Goal: Task Accomplishment & Management: Manage account settings

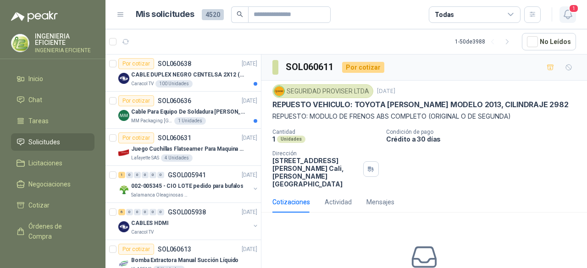
click at [572, 17] on icon "button" at bounding box center [567, 14] width 11 height 11
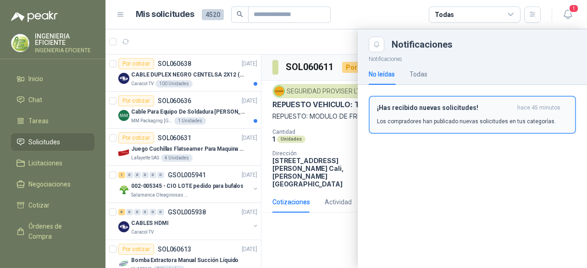
click at [428, 114] on div "¡Has recibido nuevas solicitudes! hace 45 minutos Los compradores han publicado…" at bounding box center [472, 115] width 191 height 22
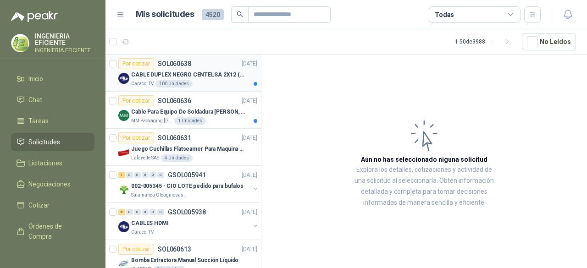
click at [159, 78] on div "CABLE DUPLEX NEGRO CENTELSA 2X12 (COLOR NEGRO)" at bounding box center [194, 74] width 126 height 11
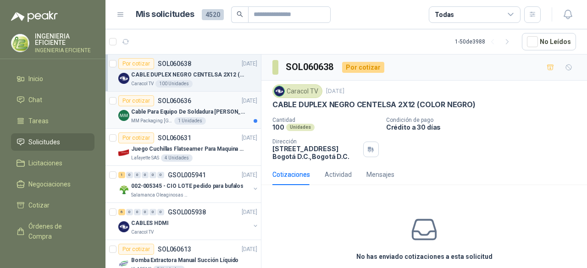
click at [121, 118] on img at bounding box center [123, 115] width 11 height 11
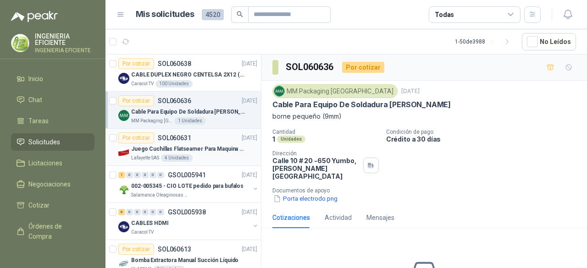
click at [215, 140] on div "Por cotizar SOL060631 [DATE]" at bounding box center [187, 137] width 139 height 11
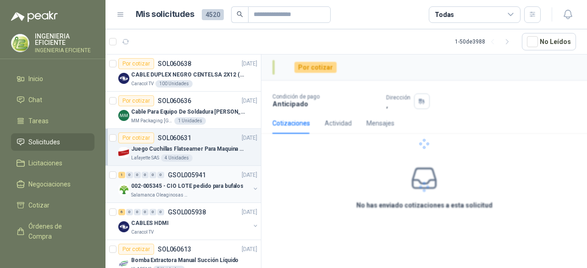
click at [213, 178] on div "1 0 0 0 0 0 GSOL005941 [DATE]" at bounding box center [188, 175] width 141 height 11
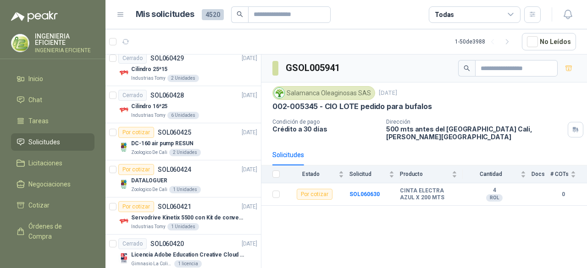
scroll to position [871, 0]
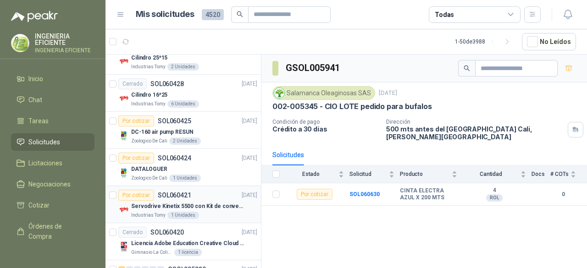
click at [216, 190] on div "Por cotizar SOL060421 [DATE]" at bounding box center [187, 195] width 139 height 11
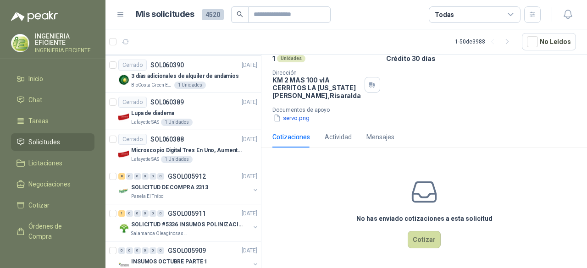
scroll to position [1559, 0]
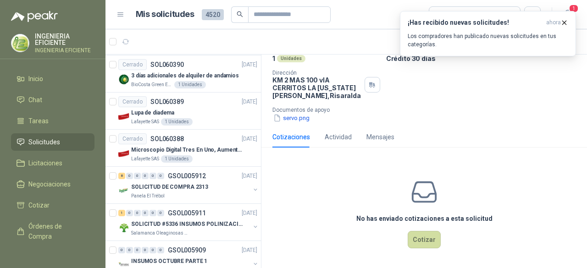
click at [574, 11] on div "¡Has recibido nuevas solicitudes! ahora Los compradores han publicado nuevas so…" at bounding box center [488, 33] width 176 height 45
click at [563, 18] on button "¡Has recibido nuevas solicitudes! ahora Los compradores han publicado nuevas so…" at bounding box center [488, 33] width 176 height 45
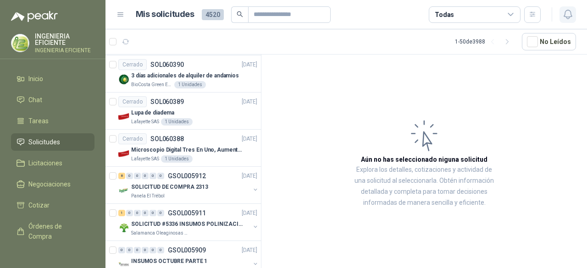
click at [573, 11] on icon "button" at bounding box center [567, 14] width 11 height 11
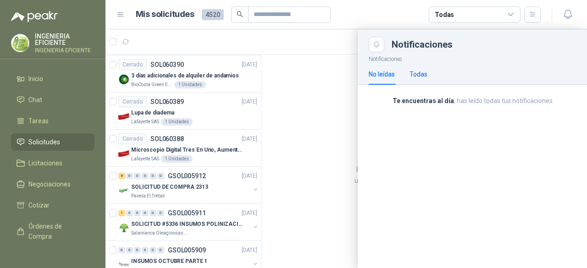
click at [418, 71] on div "Todas" at bounding box center [418, 74] width 18 height 10
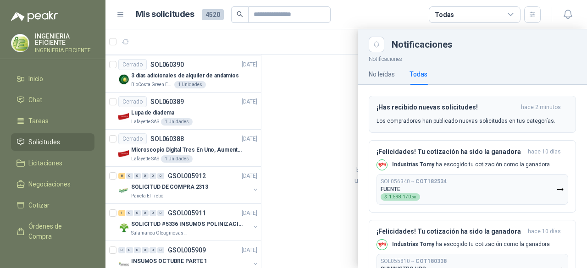
click at [466, 116] on div "¡Has recibido nuevas solicitudes! hace 2 minutos Los compradores han publicado …" at bounding box center [472, 115] width 192 height 22
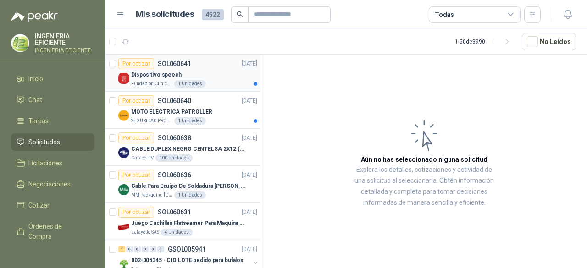
drag, startPoint x: 209, startPoint y: 69, endPoint x: 214, endPoint y: 78, distance: 10.3
click at [209, 69] on div "Dispositivo speech" at bounding box center [194, 74] width 126 height 11
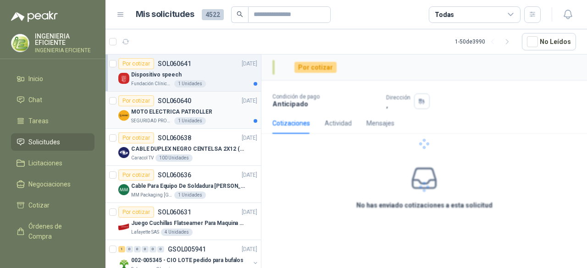
click at [219, 105] on div "Por cotizar SOL060640 [DATE]" at bounding box center [187, 100] width 139 height 11
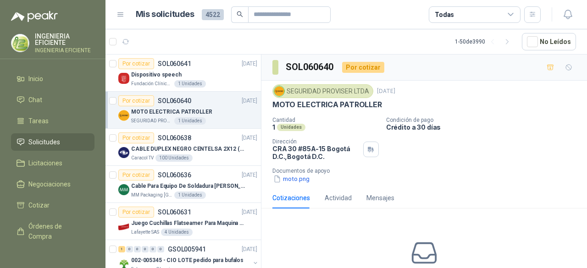
click at [490, 19] on div "Todas" at bounding box center [475, 14] width 92 height 17
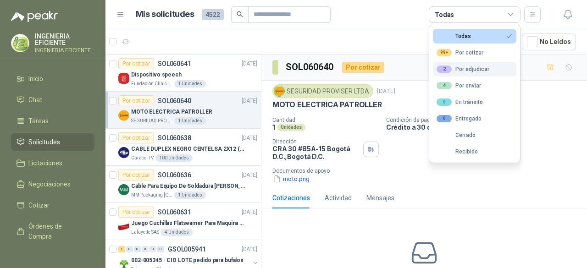
click at [476, 69] on div "2 Por adjudicar" at bounding box center [462, 69] width 53 height 7
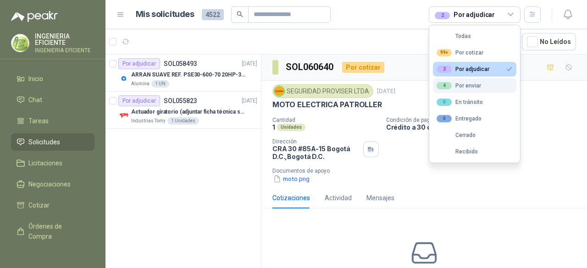
click at [496, 83] on button "4 Por enviar" at bounding box center [474, 85] width 83 height 15
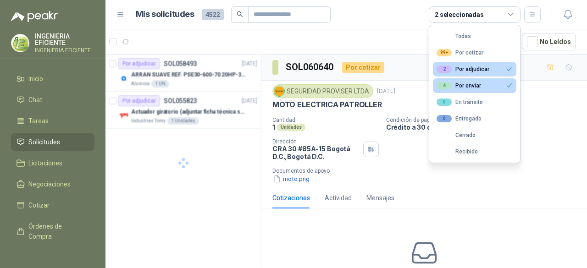
click at [498, 69] on button "2 Por adjudicar" at bounding box center [474, 69] width 83 height 15
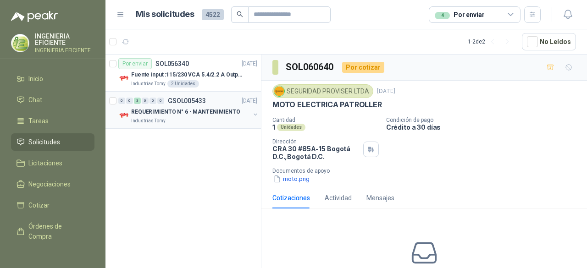
click at [244, 116] on div "REQUERIMIENTO N° 6 - MANTENIMIENTO" at bounding box center [190, 111] width 119 height 11
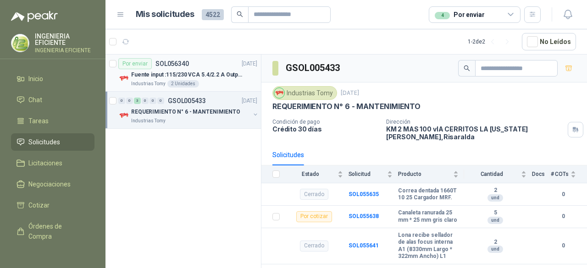
click at [234, 71] on p "Fuente input :115/230 VCA 5.4/2.2 A Output: 24 VDC 10 A 47-63 Hz" at bounding box center [188, 75] width 114 height 9
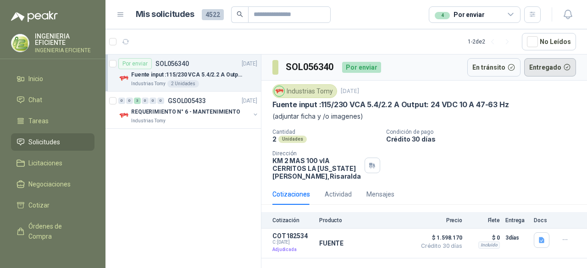
click at [544, 68] on button "Entregado" at bounding box center [550, 67] width 52 height 18
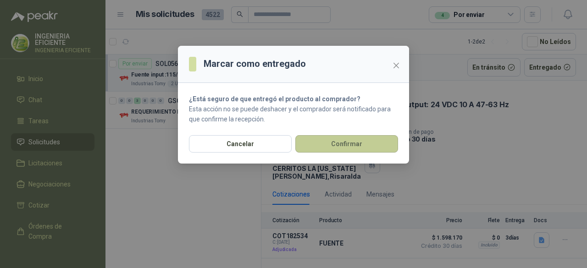
click at [332, 143] on button "Confirmar" at bounding box center [346, 143] width 103 height 17
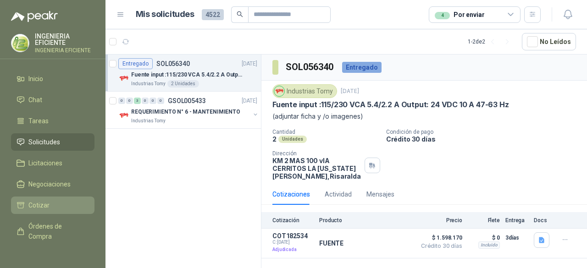
click at [61, 204] on li "Cotizar" at bounding box center [53, 205] width 72 height 10
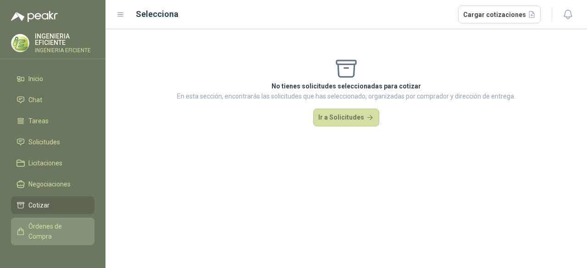
click at [71, 230] on span "Órdenes de Compra" at bounding box center [56, 231] width 57 height 20
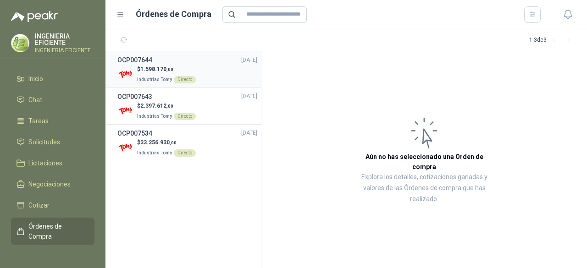
click at [231, 66] on div "$ 1.598.170 ,00 Industrias Tomy Directo" at bounding box center [187, 74] width 140 height 19
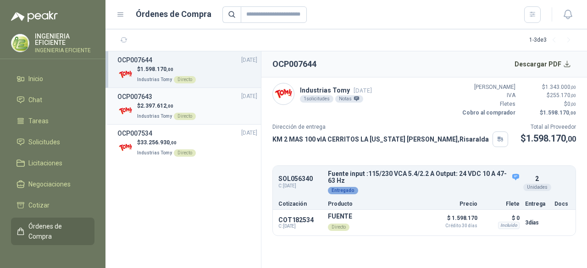
click at [194, 103] on div "$ 2.397.612 ,00 Industrias Tomy Directo" at bounding box center [187, 111] width 140 height 19
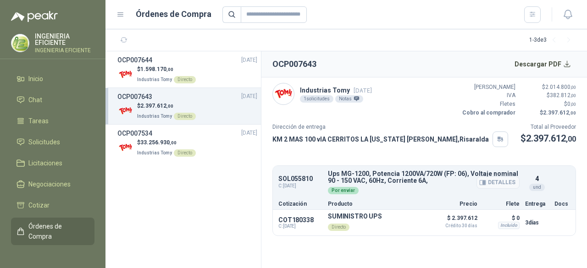
click at [351, 189] on div "Por enviar" at bounding box center [343, 190] width 31 height 7
click at [342, 189] on div "Por enviar" at bounding box center [343, 190] width 31 height 7
click at [341, 189] on div "Por enviar" at bounding box center [343, 190] width 31 height 7
click at [198, 149] on div "$ 33.256.930 ,00 Industrias Tomy Directo" at bounding box center [187, 147] width 140 height 19
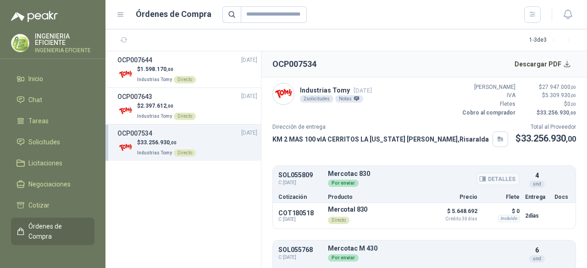
click at [347, 182] on div "Por enviar" at bounding box center [343, 183] width 31 height 7
click at [48, 143] on span "Solicitudes" at bounding box center [44, 142] width 32 height 10
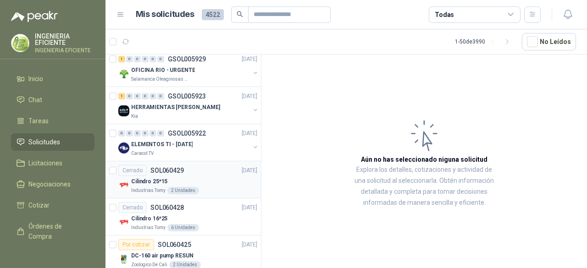
scroll to position [871, 0]
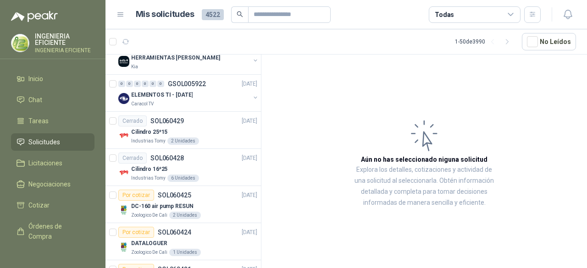
click at [489, 18] on div "Todas" at bounding box center [475, 14] width 92 height 17
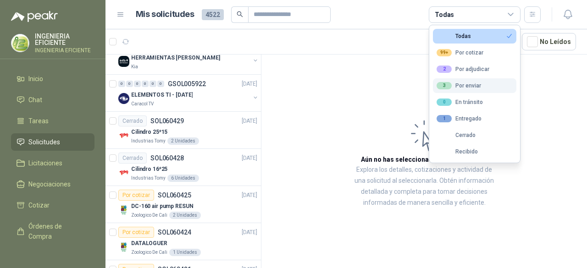
click at [485, 88] on button "3 Por enviar" at bounding box center [474, 85] width 83 height 15
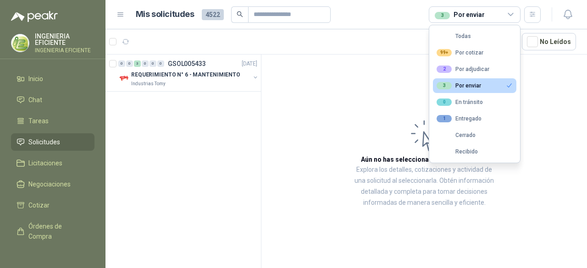
scroll to position [0, 0]
click at [201, 87] on div "0 0 3 0 0 0 GSOL005433 [DATE] REQUERIMIENTO N° 6 - MANTENIMIENTO Industrias Tomy" at bounding box center [182, 73] width 155 height 37
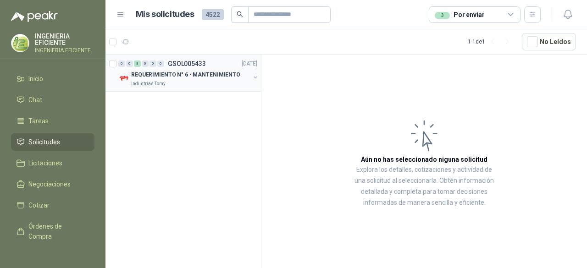
click at [255, 84] on div "REQUERIMIENTO N° 6 - MANTENIMIENTO Industrias Tomy" at bounding box center [188, 78] width 141 height 18
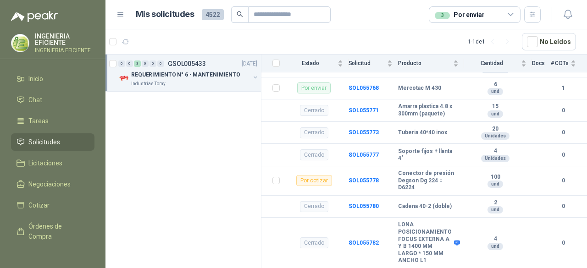
scroll to position [1788, 0]
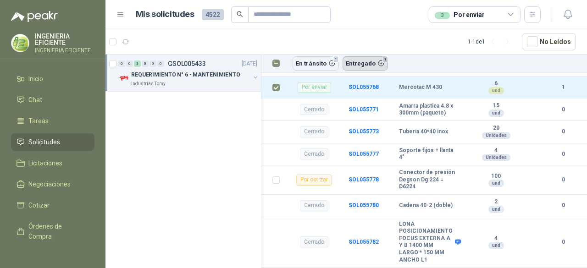
click at [381, 60] on button "Entregado 1" at bounding box center [364, 63] width 45 height 14
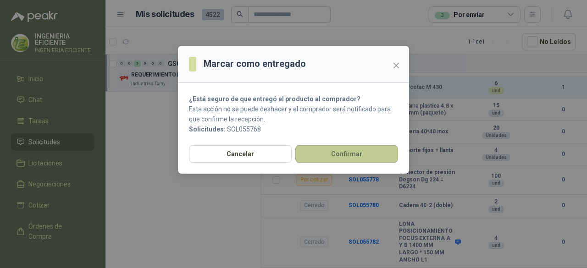
click at [325, 152] on button "Confirmar" at bounding box center [346, 153] width 103 height 17
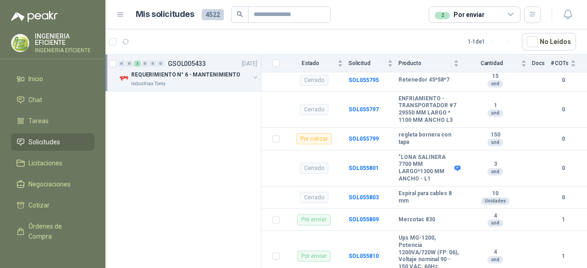
scroll to position [2246, 0]
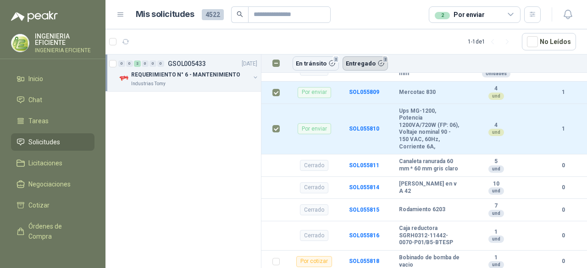
click at [359, 65] on button "Entregado 2" at bounding box center [364, 63] width 45 height 14
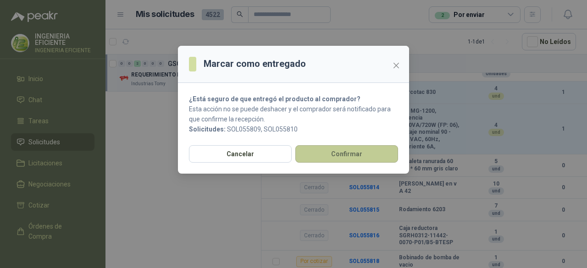
click at [343, 157] on button "Confirmar" at bounding box center [346, 153] width 103 height 17
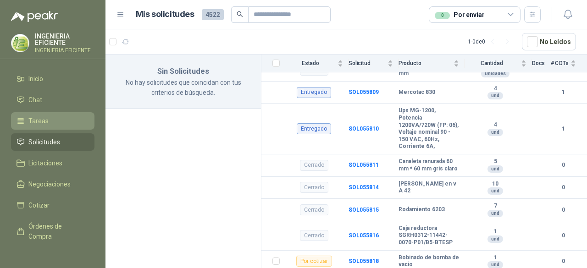
click at [46, 121] on span "Tareas" at bounding box center [38, 121] width 20 height 10
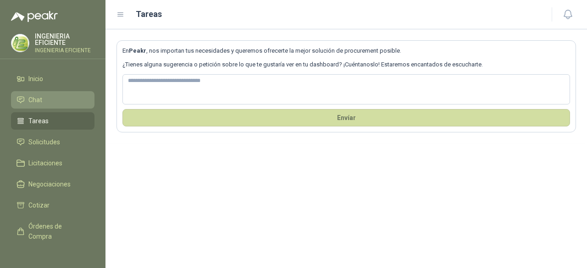
click at [53, 100] on li "Chat" at bounding box center [53, 100] width 72 height 10
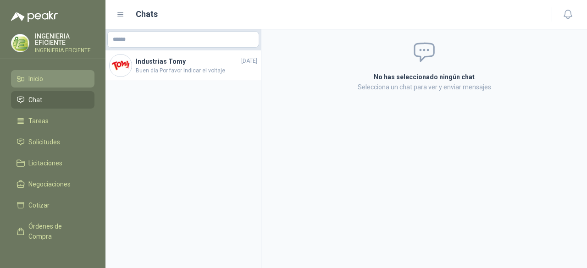
click at [56, 85] on link "Inicio" at bounding box center [52, 78] width 83 height 17
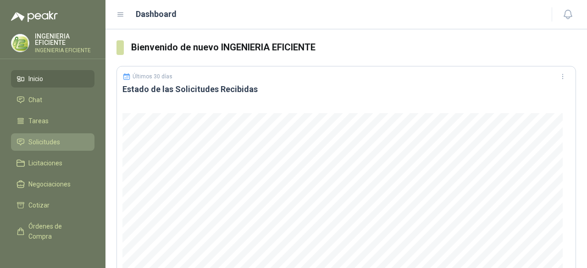
click at [49, 143] on span "Solicitudes" at bounding box center [44, 142] width 32 height 10
